Goal: Task Accomplishment & Management: Manage account settings

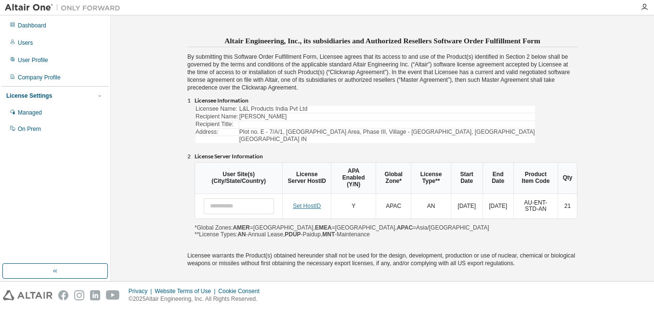
click at [301, 204] on link "Set HostID" at bounding box center [307, 206] width 28 height 7
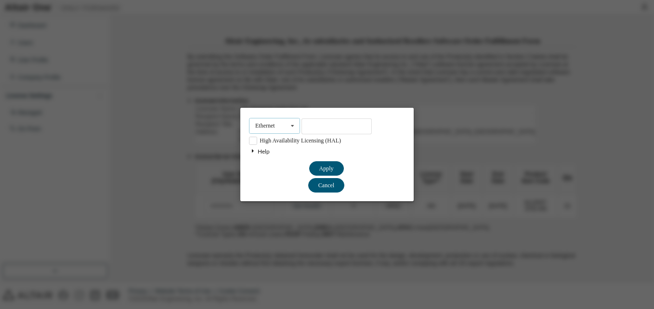
click at [278, 127] on div "Ethernet Ethernet Dongle HardDisk Long" at bounding box center [274, 126] width 51 height 16
click at [321, 129] on input "text" at bounding box center [336, 126] width 70 height 16
paste input "**********"
type input "**********"
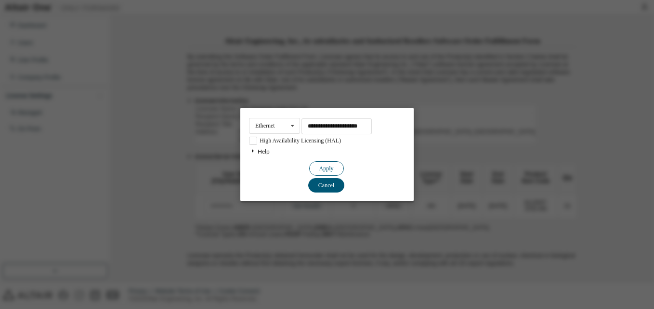
click at [328, 165] on button "Apply" at bounding box center [326, 168] width 35 height 14
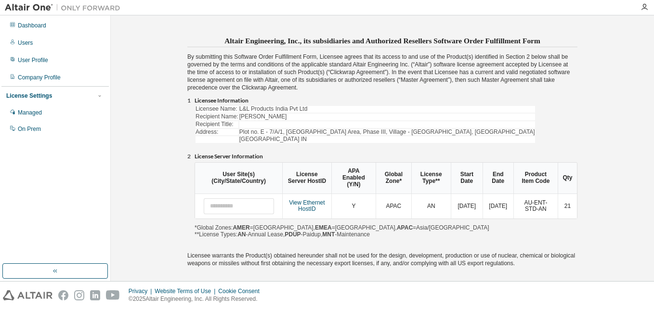
scroll to position [39, 0]
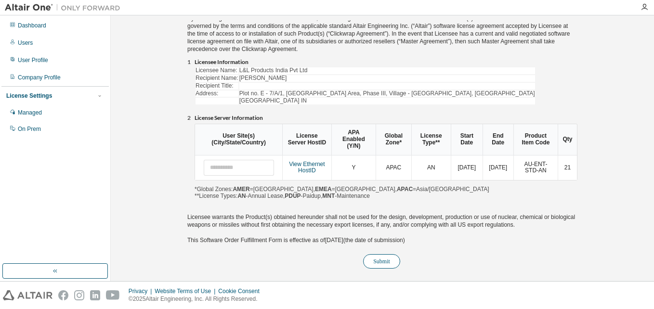
click at [390, 258] on button "Submit" at bounding box center [381, 261] width 37 height 14
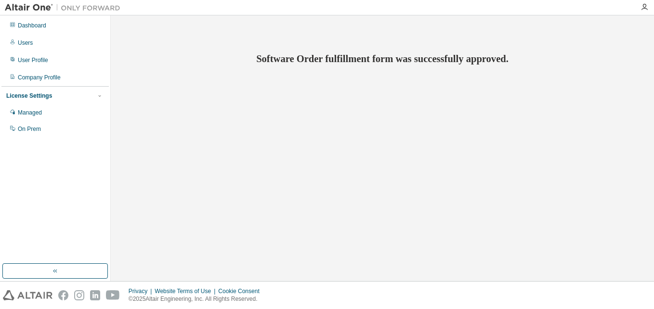
scroll to position [0, 0]
click at [33, 60] on div "User Profile" at bounding box center [33, 60] width 30 height 8
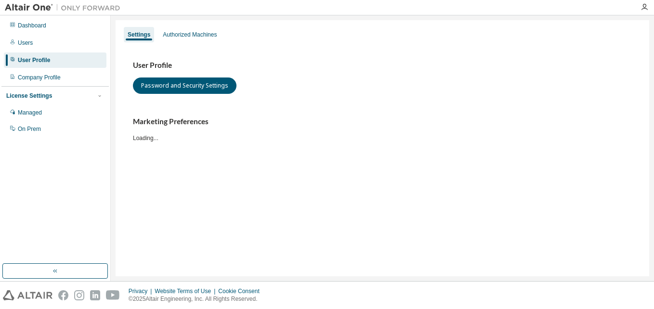
click at [22, 34] on div "Dashboard Users User Profile Company Profile License Settings Managed On Prem" at bounding box center [54, 77] width 107 height 121
click at [25, 44] on div "Users" at bounding box center [25, 43] width 15 height 8
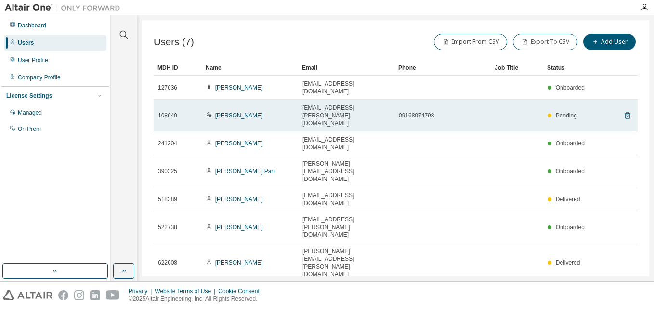
click at [628, 115] on icon at bounding box center [627, 116] width 2 height 2
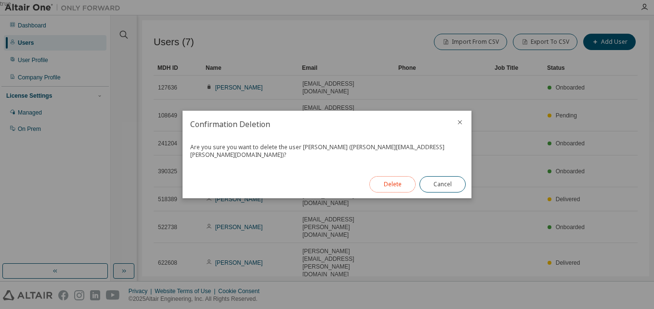
click at [398, 183] on button "Delete" at bounding box center [392, 184] width 46 height 16
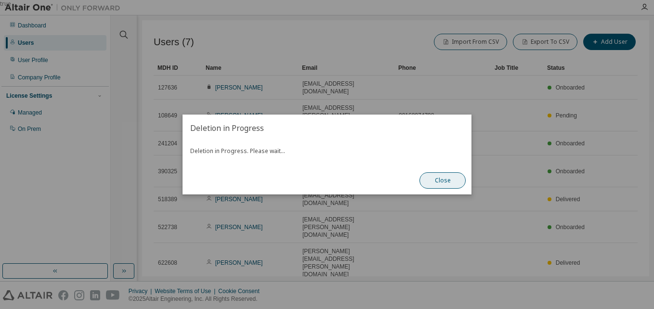
click at [431, 180] on button "Close" at bounding box center [442, 180] width 46 height 16
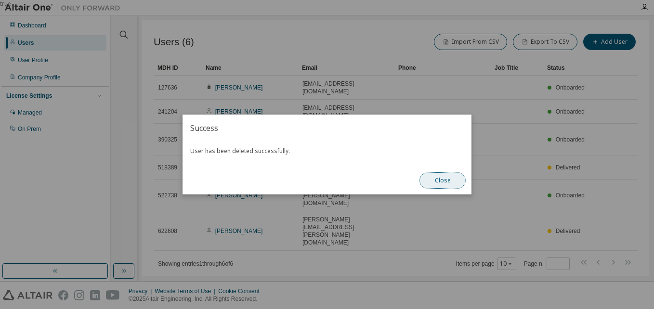
click at [432, 178] on button "Close" at bounding box center [442, 180] width 46 height 16
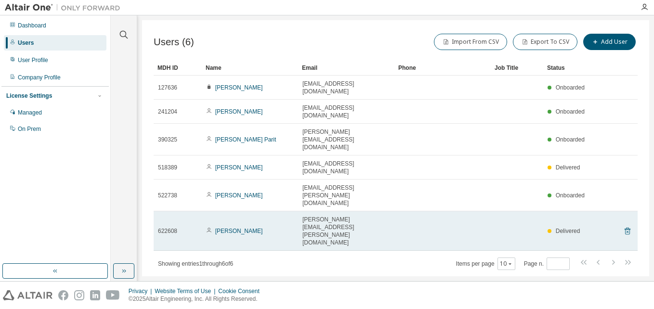
click at [626, 225] on icon at bounding box center [627, 231] width 9 height 12
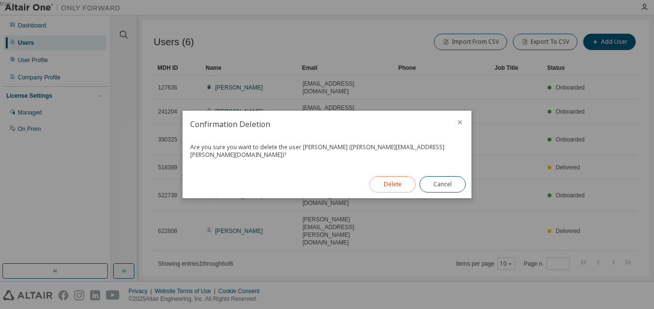
click at [382, 184] on button "Delete" at bounding box center [392, 184] width 46 height 16
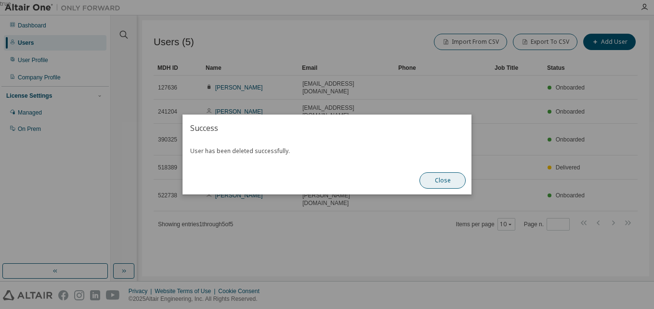
click at [450, 182] on button "Close" at bounding box center [442, 180] width 46 height 16
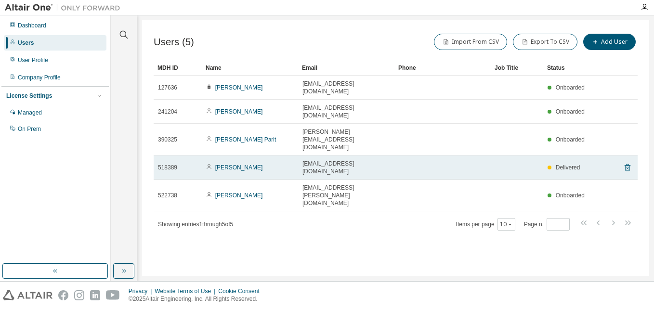
click at [626, 162] on icon at bounding box center [627, 168] width 9 height 12
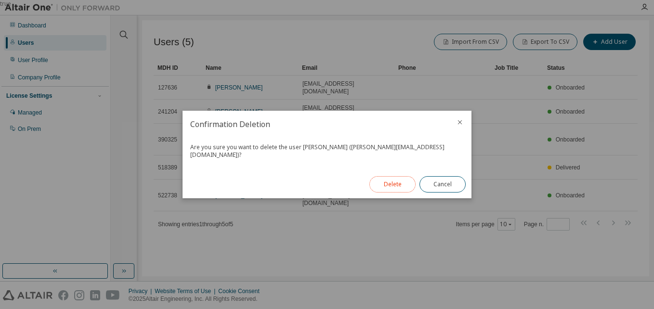
click at [393, 179] on button "Delete" at bounding box center [392, 184] width 46 height 16
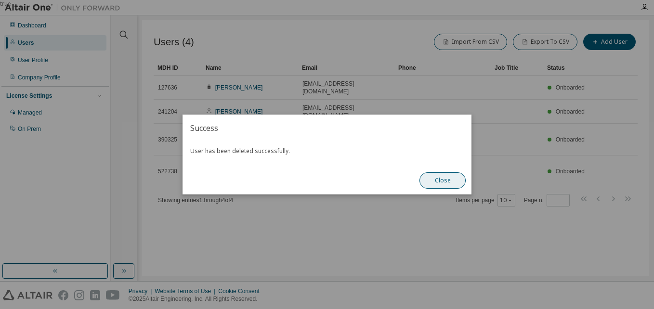
click at [440, 182] on button "Close" at bounding box center [442, 180] width 46 height 16
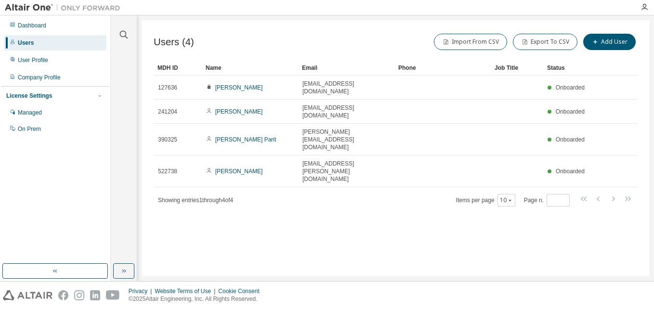
click at [523, 209] on div "Users (4) Import From CSV Export To CSV Add User Clear Load Save Save As Field …" at bounding box center [395, 148] width 507 height 256
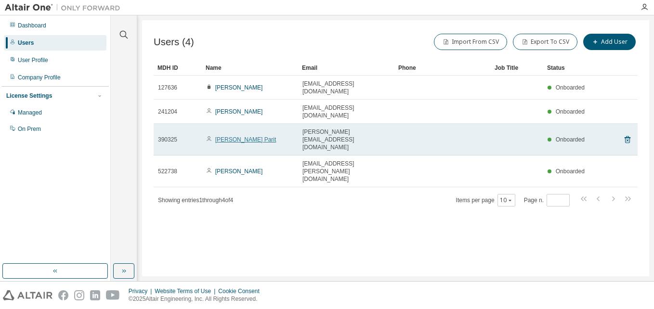
click at [221, 136] on link "Rushikesh Parit" at bounding box center [245, 139] width 61 height 7
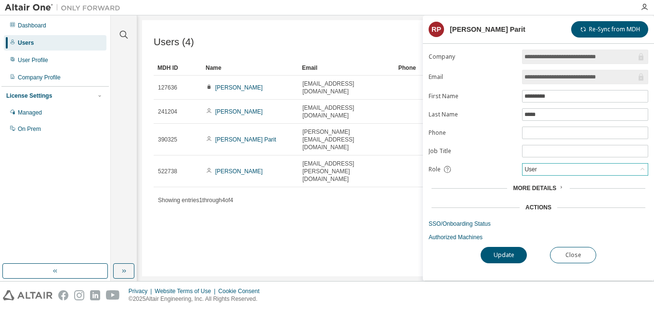
click at [574, 174] on div "User" at bounding box center [584, 170] width 125 height 12
click at [540, 183] on li "Admin" at bounding box center [584, 182] width 123 height 13
click at [541, 169] on div "Admin" at bounding box center [532, 169] width 19 height 11
click at [540, 201] on li "User" at bounding box center [584, 207] width 123 height 13
click at [585, 255] on button "Close" at bounding box center [573, 255] width 46 height 16
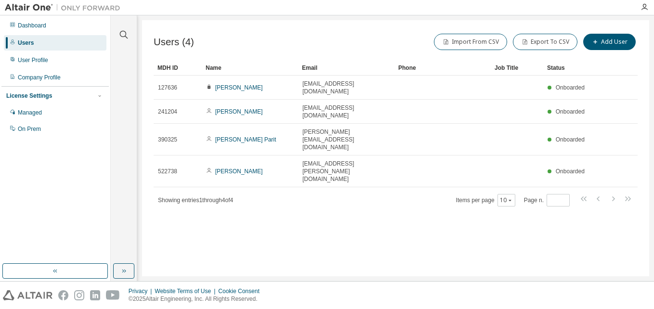
click at [319, 195] on div "Users (4) Import From CSV Export To CSV Add User Clear Load Save Save As Field …" at bounding box center [395, 148] width 507 height 256
click at [609, 44] on button "Add User" at bounding box center [609, 42] width 52 height 16
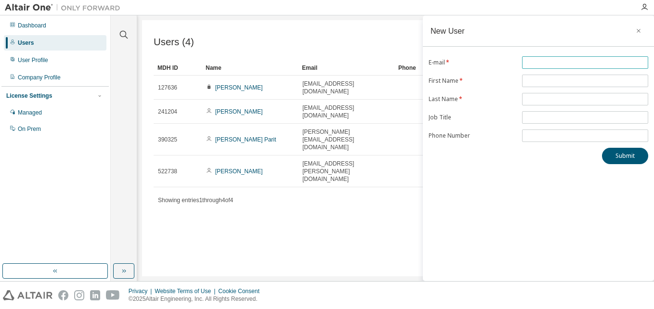
click at [543, 66] on input "text" at bounding box center [584, 63] width 121 height 8
type input "*"
type input "**********"
type input "*****"
type input "******"
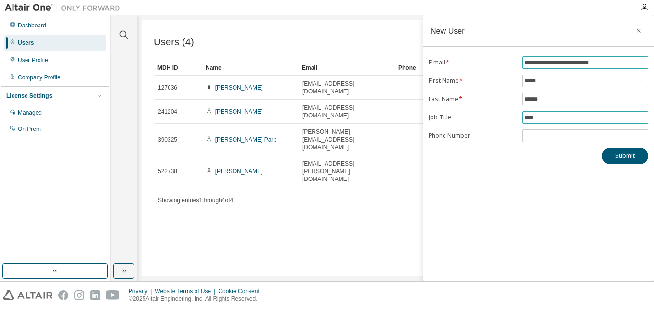
type input "*****"
type input "**********"
click at [627, 165] on div "**********" at bounding box center [538, 148] width 231 height 266
click at [627, 161] on button "Submit" at bounding box center [625, 156] width 46 height 16
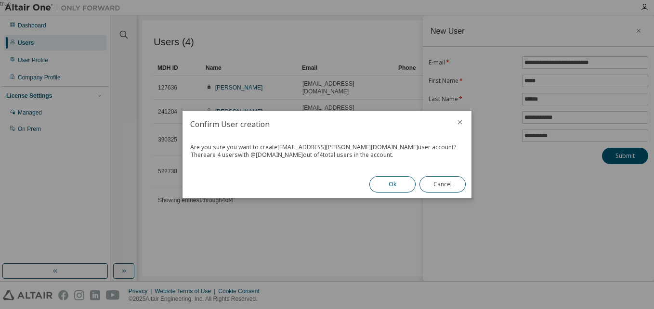
click at [388, 182] on button "Ok" at bounding box center [392, 184] width 46 height 16
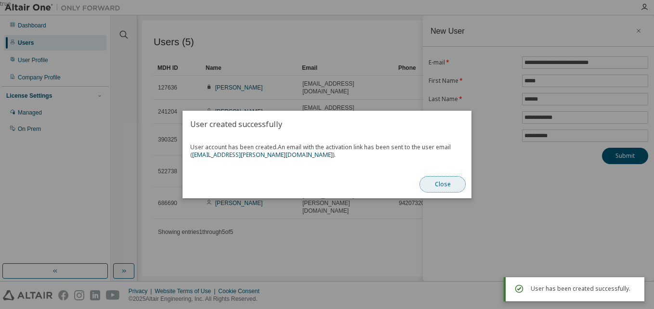
click at [442, 181] on button "Close" at bounding box center [442, 184] width 46 height 16
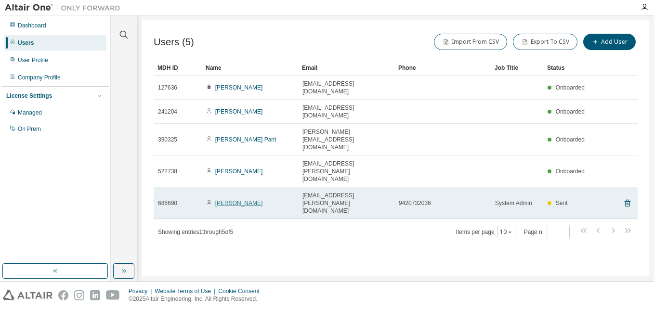
click at [240, 200] on link "Mayur Gandhi" at bounding box center [239, 203] width 48 height 7
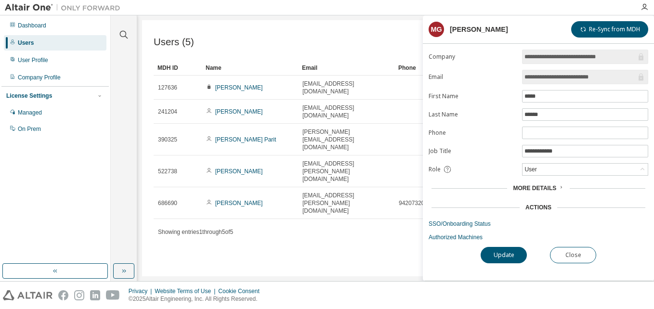
click at [547, 170] on div "User" at bounding box center [584, 170] width 125 height 12
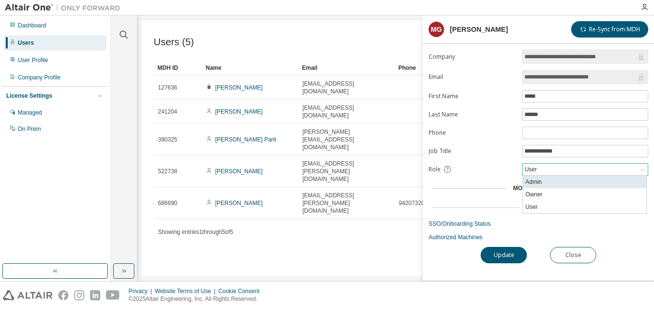
click at [537, 184] on li "Admin" at bounding box center [584, 182] width 123 height 13
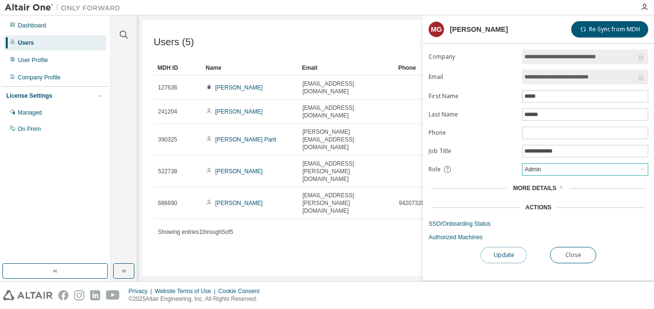
click at [506, 256] on button "Update" at bounding box center [503, 255] width 46 height 16
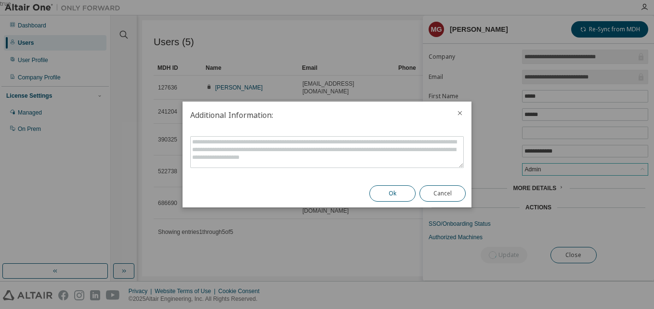
click at [398, 194] on button "Ok" at bounding box center [392, 193] width 46 height 16
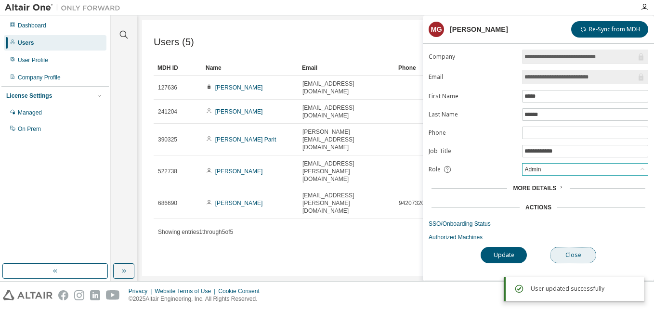
click at [585, 253] on button "Close" at bounding box center [573, 255] width 46 height 16
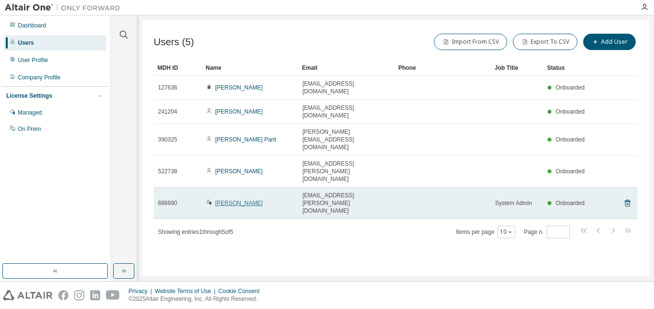
click at [232, 200] on link "Mayur Gandhi" at bounding box center [239, 203] width 48 height 7
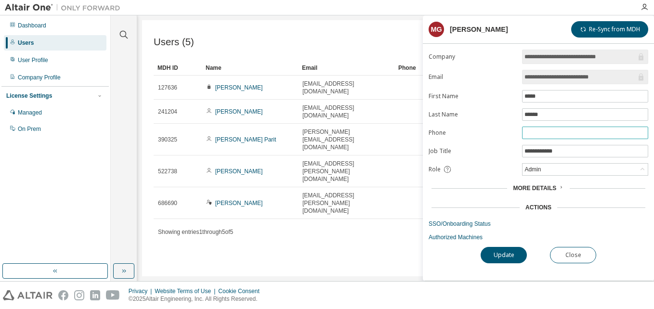
click at [541, 136] on input "text" at bounding box center [584, 133] width 121 height 8
type input "**********"
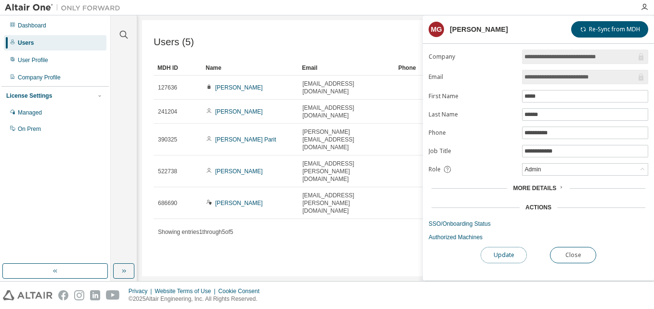
click at [499, 257] on button "Update" at bounding box center [503, 255] width 46 height 16
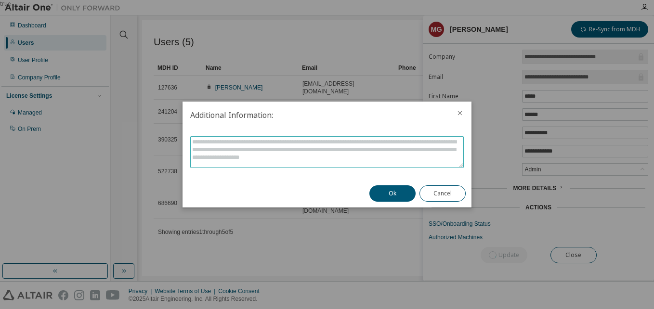
click at [248, 149] on textarea at bounding box center [327, 152] width 273 height 31
click at [404, 202] on div "Ok Cancel" at bounding box center [417, 194] width 108 height 28
click at [399, 195] on button "Ok" at bounding box center [392, 193] width 46 height 16
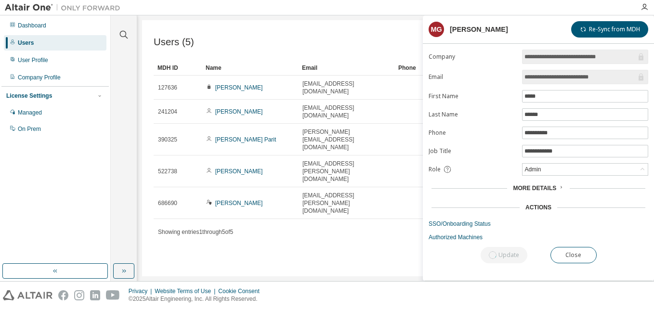
click at [554, 186] on span "More Details" at bounding box center [534, 188] width 43 height 7
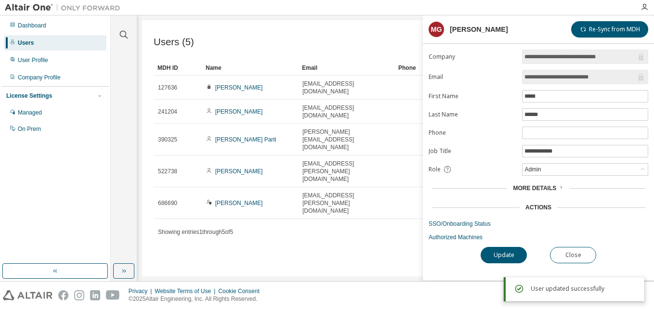
click at [544, 186] on span "More Details" at bounding box center [534, 188] width 43 height 7
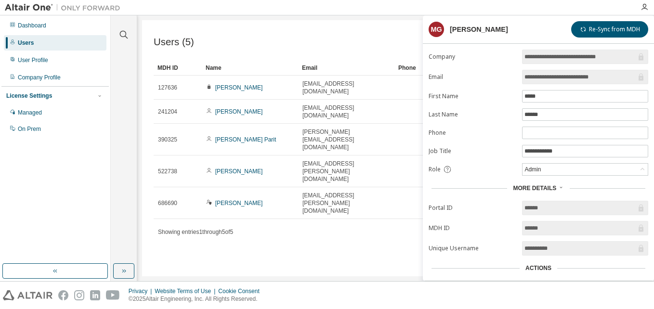
scroll to position [48, 0]
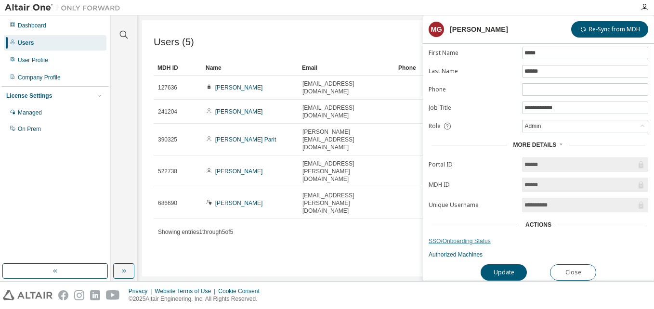
click at [455, 237] on link "SSO/Onboarding Status" at bounding box center [538, 241] width 220 height 8
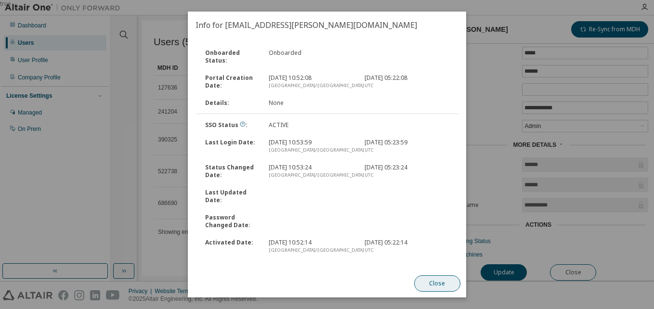
click at [437, 284] on button "Close" at bounding box center [437, 283] width 46 height 16
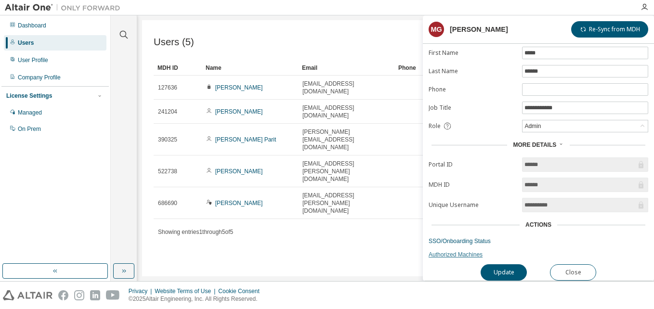
click at [454, 251] on link "Authorized Machines" at bounding box center [538, 255] width 220 height 8
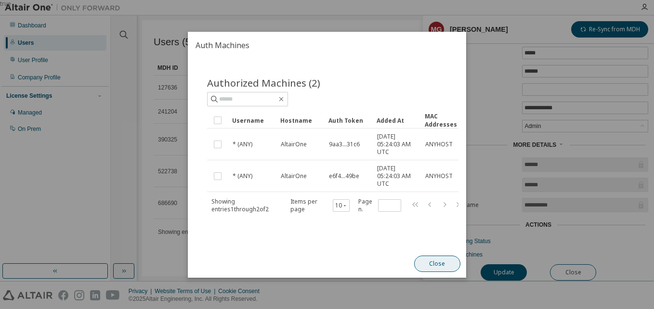
click at [443, 272] on button "Close" at bounding box center [437, 264] width 46 height 16
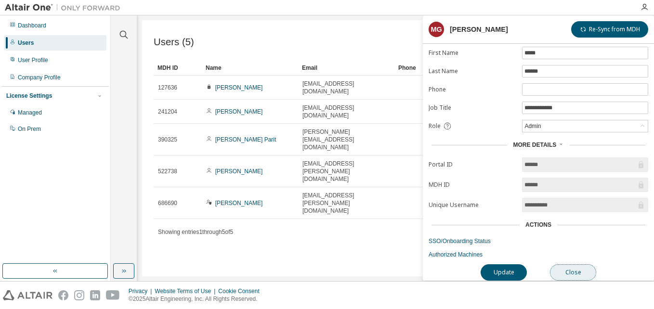
click at [584, 267] on button "Close" at bounding box center [573, 272] width 46 height 16
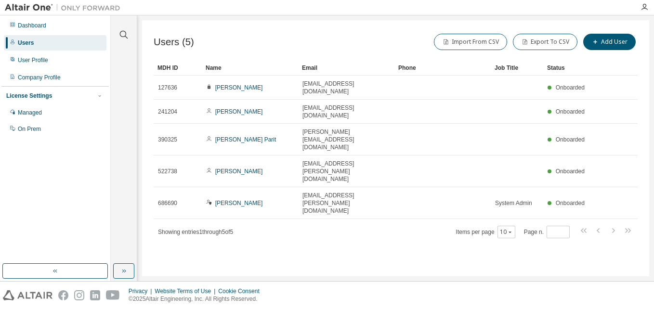
click at [649, 8] on div at bounding box center [644, 7] width 19 height 8
click at [644, 9] on icon "button" at bounding box center [644, 7] width 8 height 8
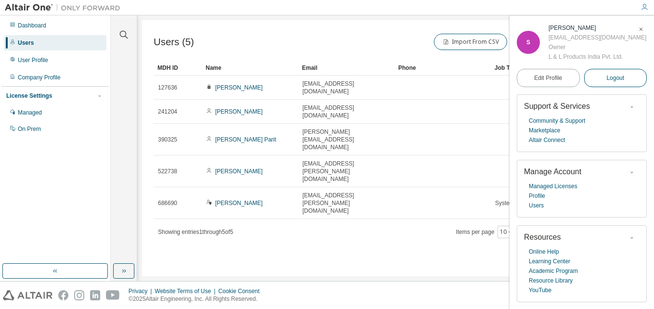
click at [600, 81] on button "Logout" at bounding box center [615, 78] width 63 height 18
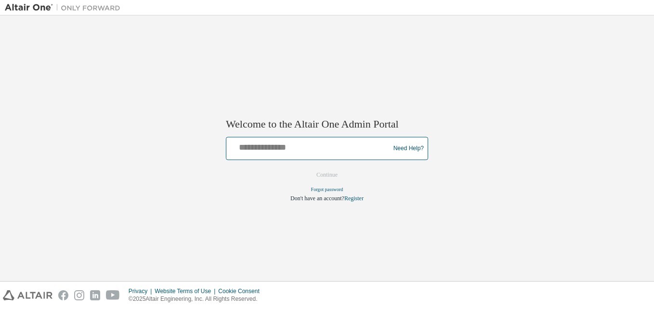
click at [276, 142] on input "text" at bounding box center [309, 147] width 158 height 14
type input "**********"
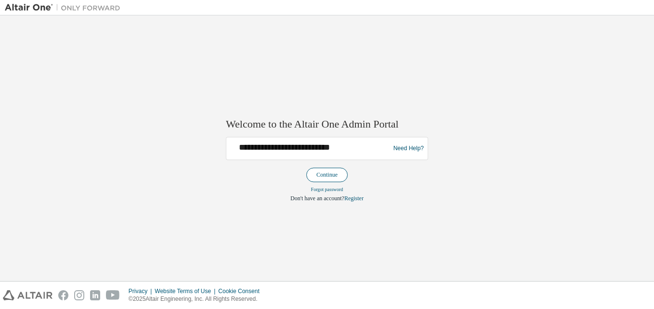
click at [315, 173] on button "Continue" at bounding box center [326, 175] width 41 height 14
